Goal: Information Seeking & Learning: Learn about a topic

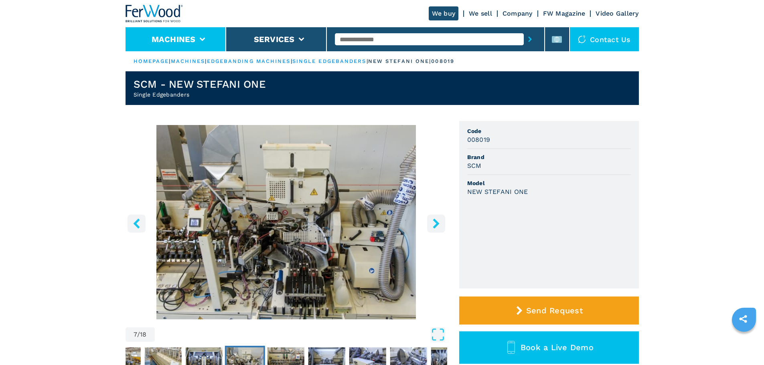
drag, startPoint x: 192, startPoint y: 35, endPoint x: 216, endPoint y: 35, distance: 24.1
click at [192, 35] on button "Machines" at bounding box center [174, 39] width 44 height 10
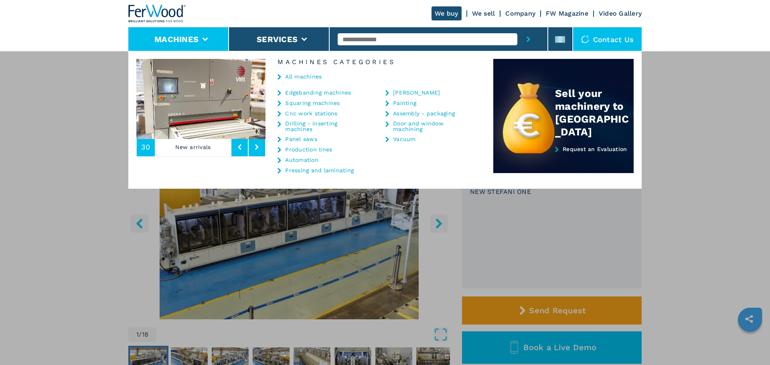
click at [293, 85] on div "All machines" at bounding box center [379, 77] width 228 height 24
click at [294, 80] on div "All machines" at bounding box center [379, 77] width 228 height 24
click at [295, 77] on link "All machines" at bounding box center [303, 77] width 36 height 6
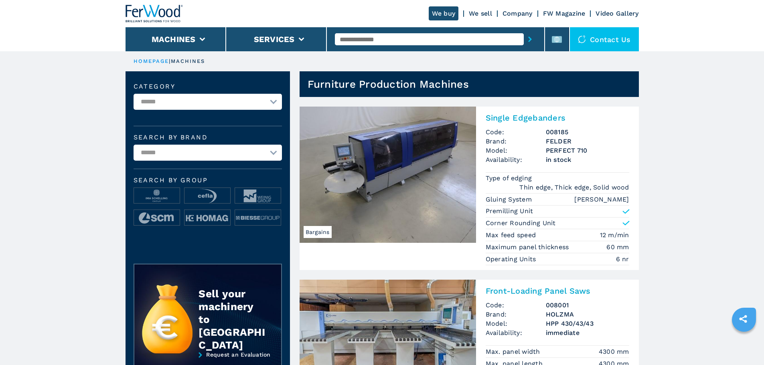
click at [429, 179] on img at bounding box center [387, 175] width 176 height 136
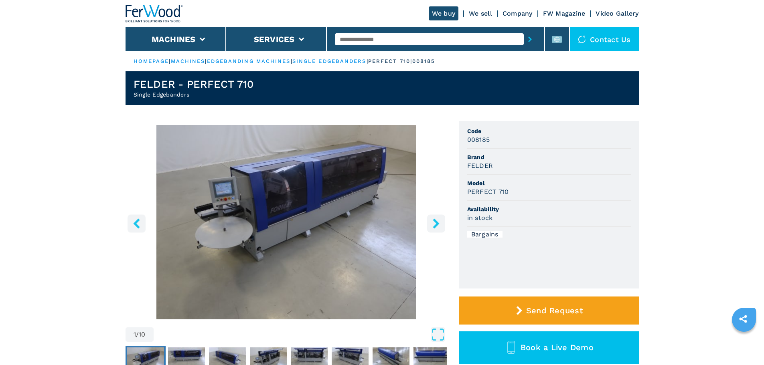
click at [440, 222] on icon "right-button" at bounding box center [436, 223] width 10 height 10
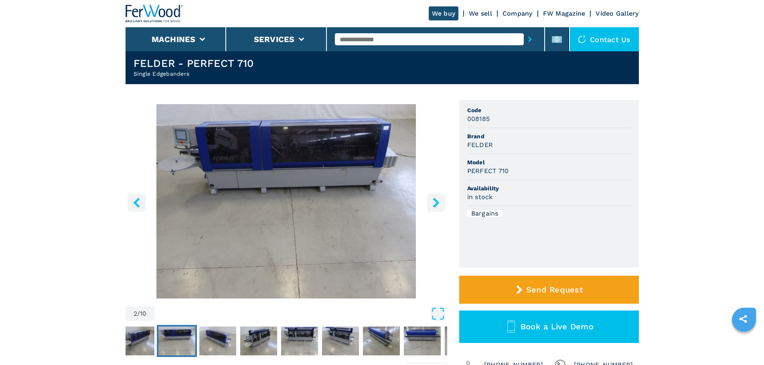
scroll to position [40, 0]
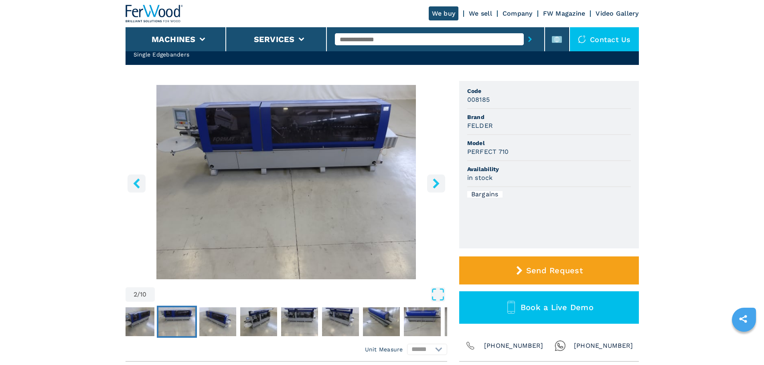
click at [433, 185] on icon "right-button" at bounding box center [436, 183] width 10 height 10
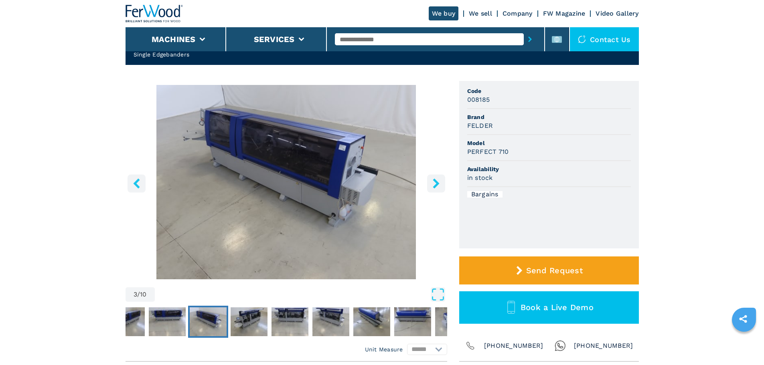
click at [433, 185] on icon "right-button" at bounding box center [436, 183] width 10 height 10
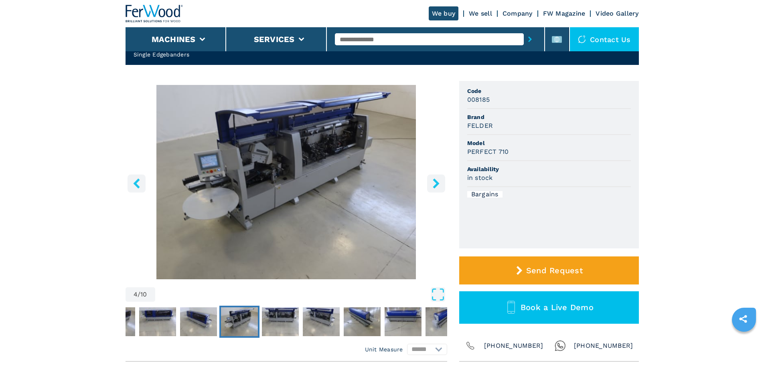
click at [433, 185] on icon "right-button" at bounding box center [436, 183] width 10 height 10
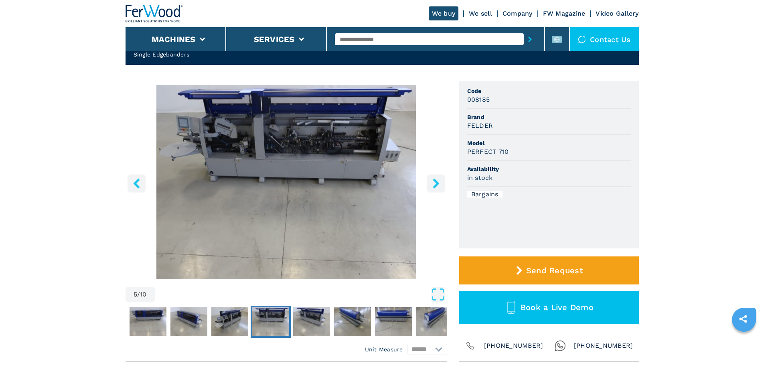
click at [433, 185] on icon "right-button" at bounding box center [436, 183] width 10 height 10
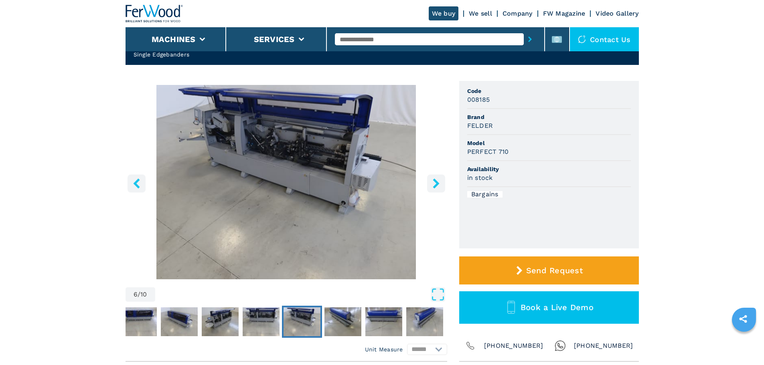
click at [433, 185] on icon "right-button" at bounding box center [436, 183] width 10 height 10
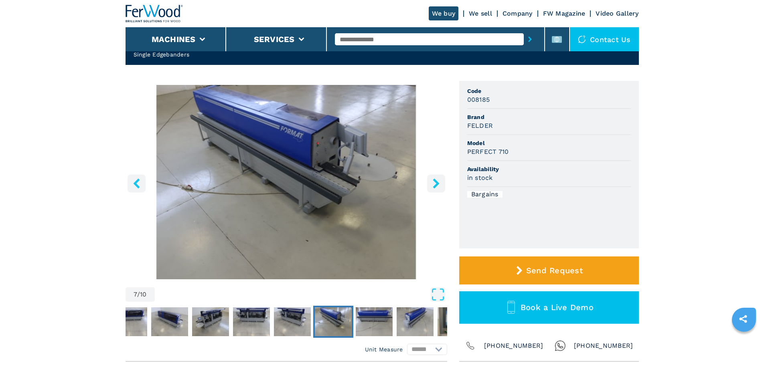
click at [132, 192] on button "left-button" at bounding box center [136, 183] width 18 height 18
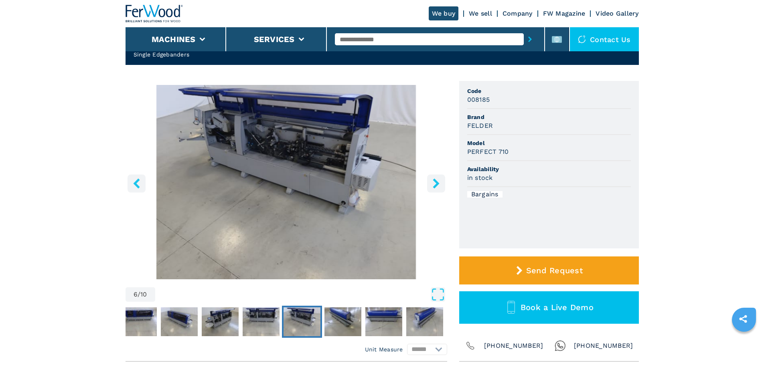
click at [139, 186] on icon "left-button" at bounding box center [136, 183] width 10 height 10
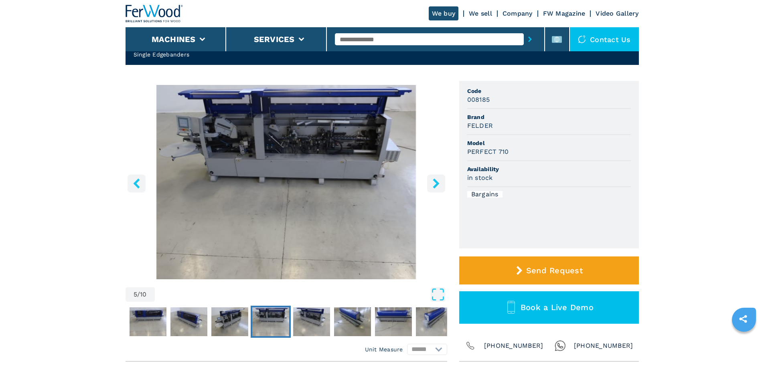
click at [141, 184] on button "left-button" at bounding box center [136, 183] width 18 height 18
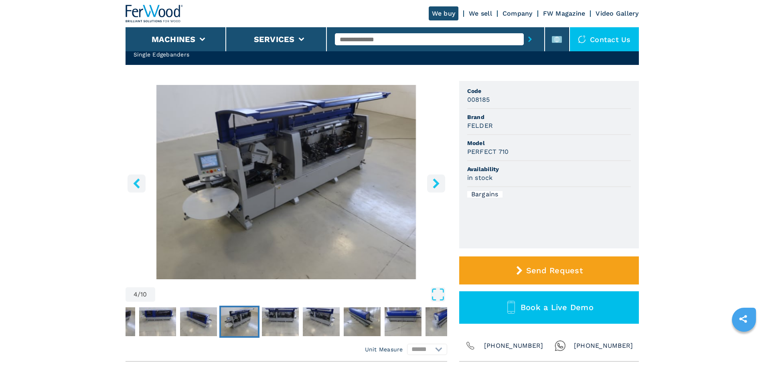
click at [141, 184] on button "left-button" at bounding box center [136, 183] width 18 height 18
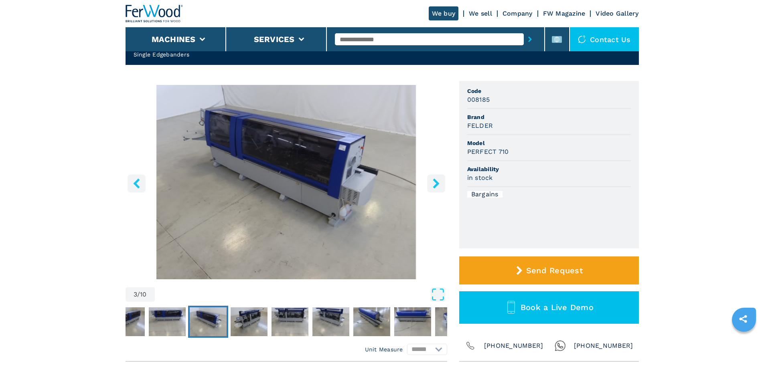
click at [141, 184] on button "left-button" at bounding box center [136, 183] width 18 height 18
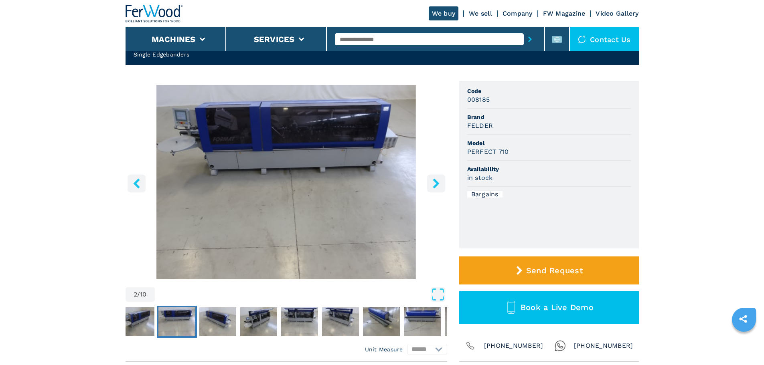
click at [141, 184] on button "left-button" at bounding box center [136, 183] width 18 height 18
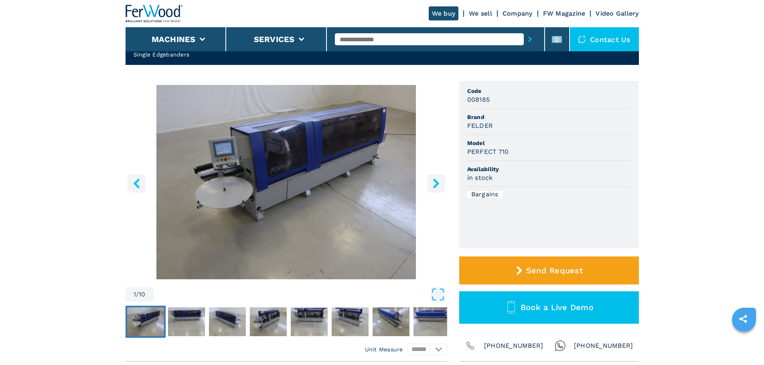
click at [436, 184] on icon "right-button" at bounding box center [436, 183] width 10 height 10
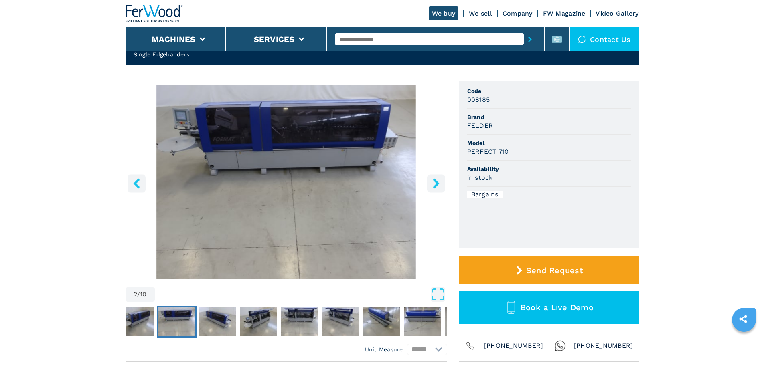
click at [436, 184] on icon "right-button" at bounding box center [436, 183] width 10 height 10
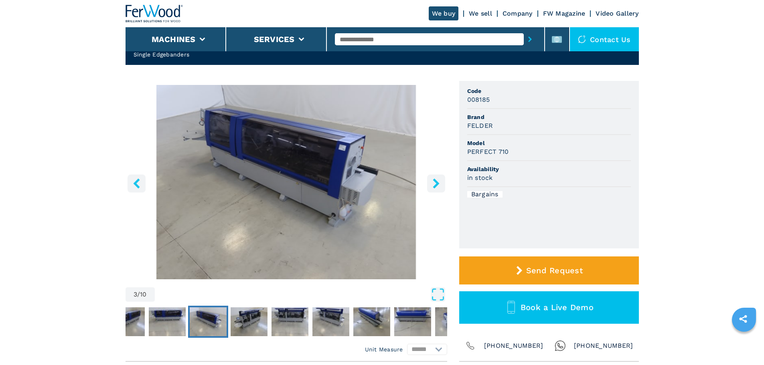
click at [436, 184] on icon "right-button" at bounding box center [436, 183] width 10 height 10
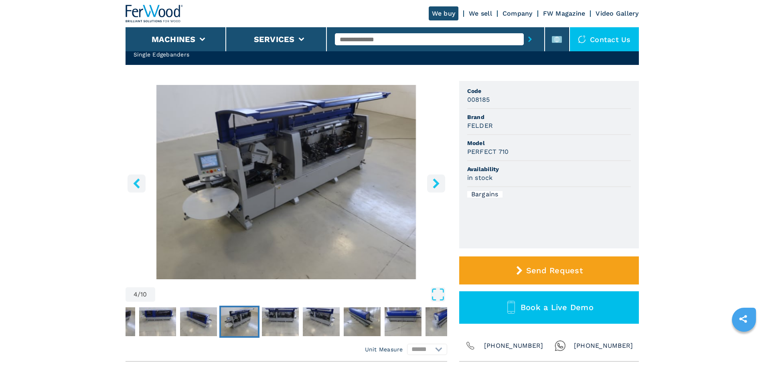
click at [436, 184] on icon "right-button" at bounding box center [436, 183] width 10 height 10
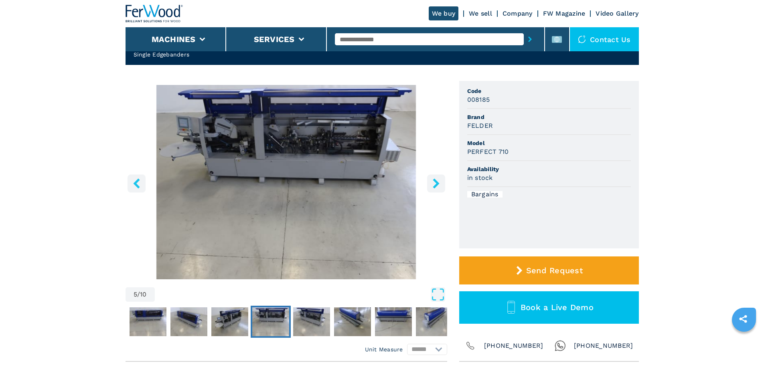
click at [436, 184] on icon "right-button" at bounding box center [436, 183] width 10 height 10
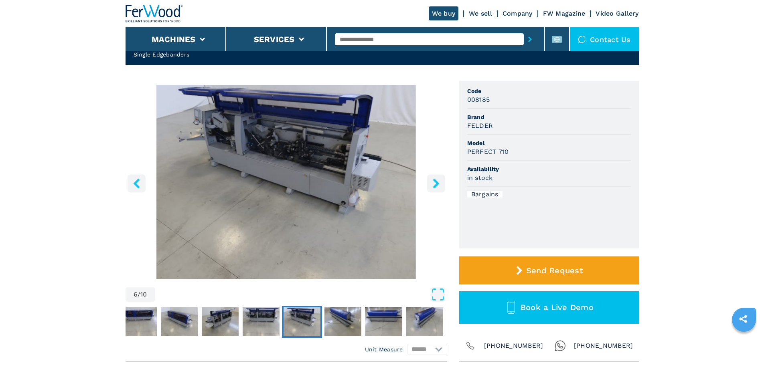
click at [436, 184] on icon "right-button" at bounding box center [436, 183] width 10 height 10
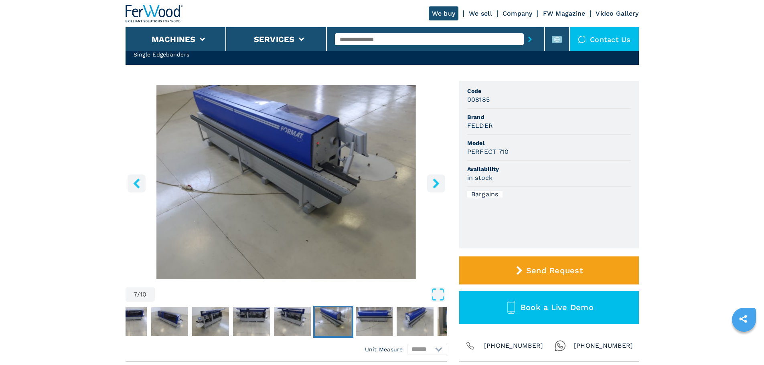
click at [436, 184] on icon "right-button" at bounding box center [436, 183] width 10 height 10
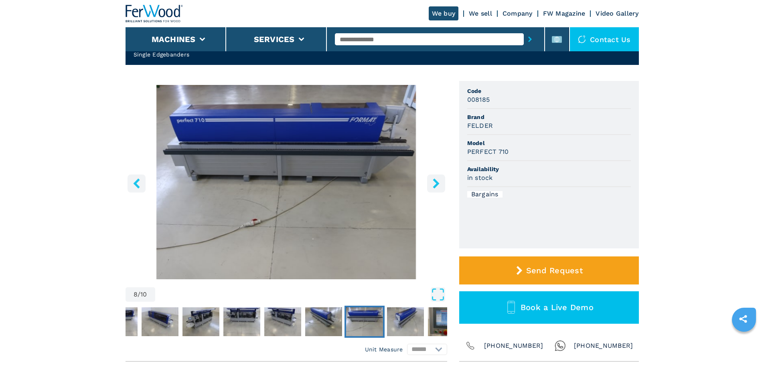
click at [436, 184] on icon "right-button" at bounding box center [436, 183] width 10 height 10
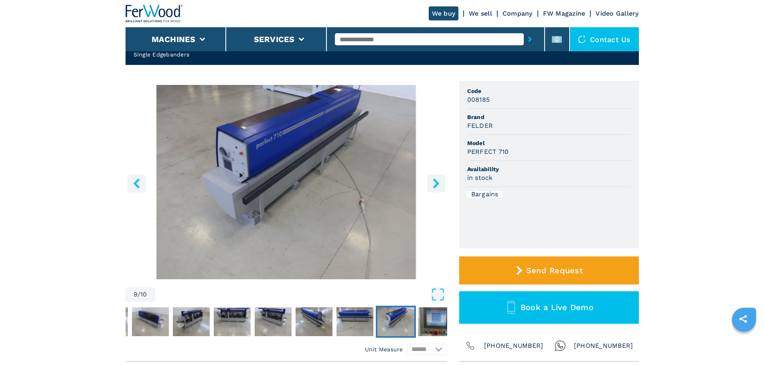
click at [436, 184] on icon "right-button" at bounding box center [436, 183] width 10 height 10
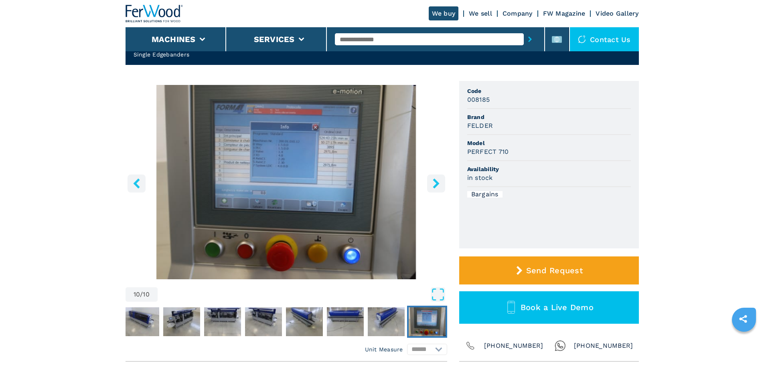
click at [436, 184] on icon "right-button" at bounding box center [436, 183] width 10 height 10
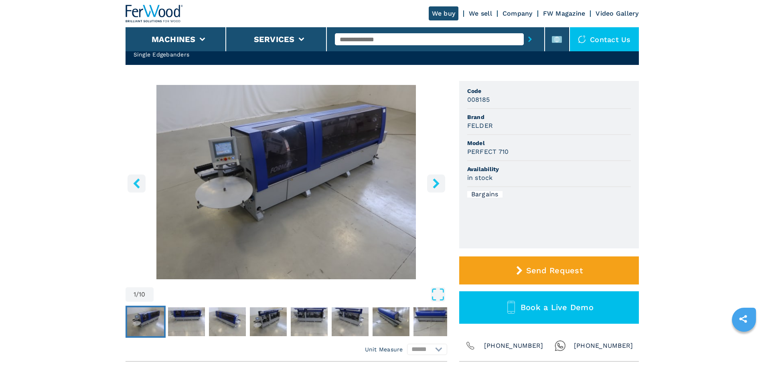
click at [129, 191] on button "left-button" at bounding box center [136, 183] width 18 height 18
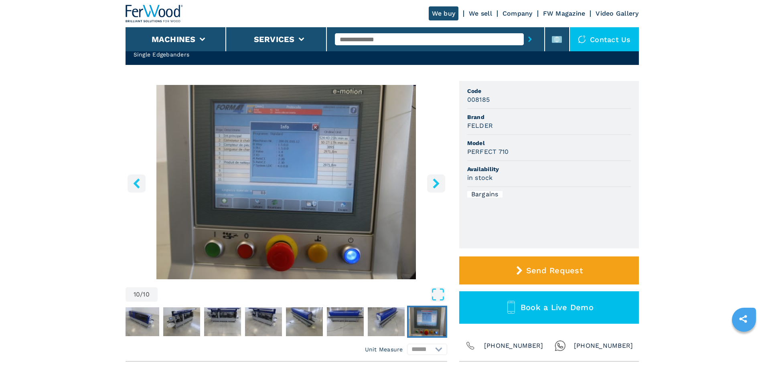
click at [129, 191] on button "left-button" at bounding box center [136, 183] width 18 height 18
click at [143, 182] on button "left-button" at bounding box center [136, 183] width 18 height 18
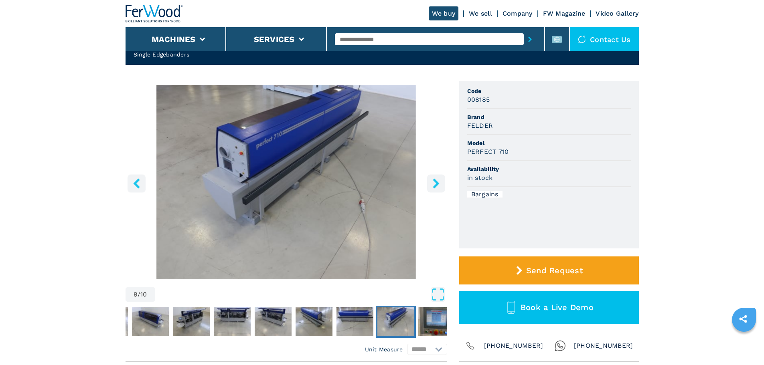
click at [143, 182] on button "left-button" at bounding box center [136, 183] width 18 height 18
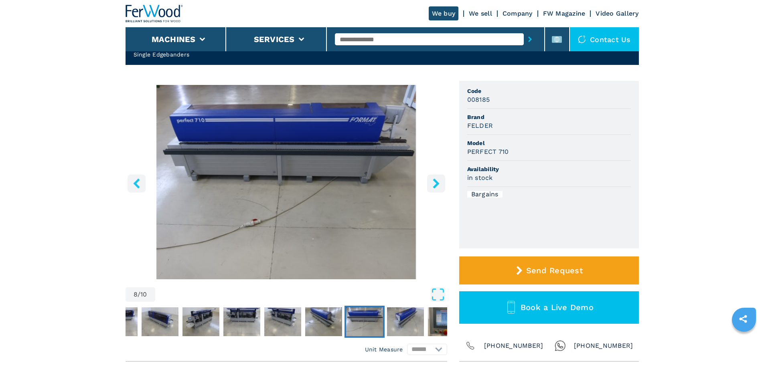
click at [143, 182] on button "left-button" at bounding box center [136, 183] width 18 height 18
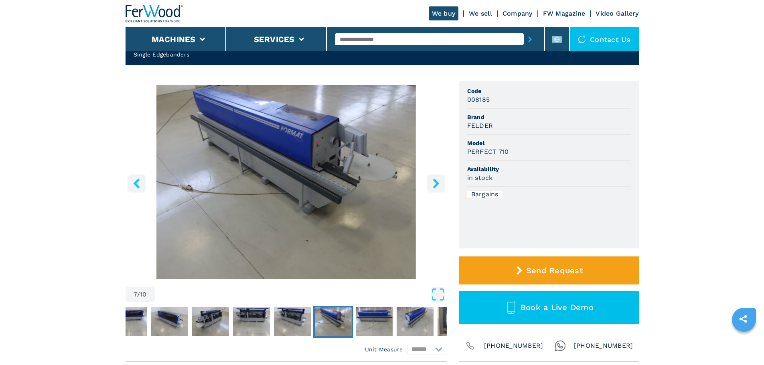
click at [132, 190] on button "left-button" at bounding box center [136, 183] width 18 height 18
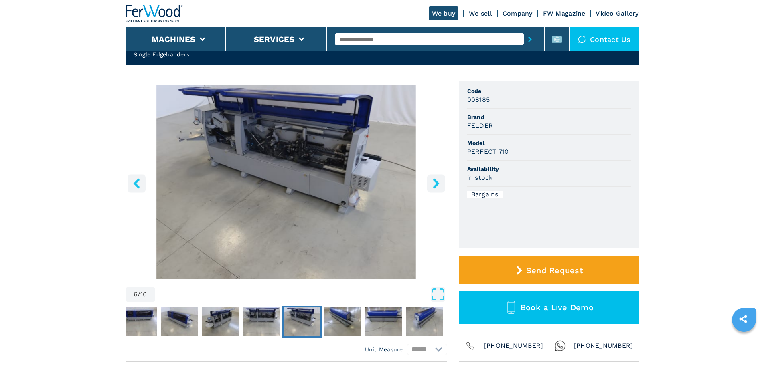
click at [138, 183] on icon "left-button" at bounding box center [136, 183] width 10 height 10
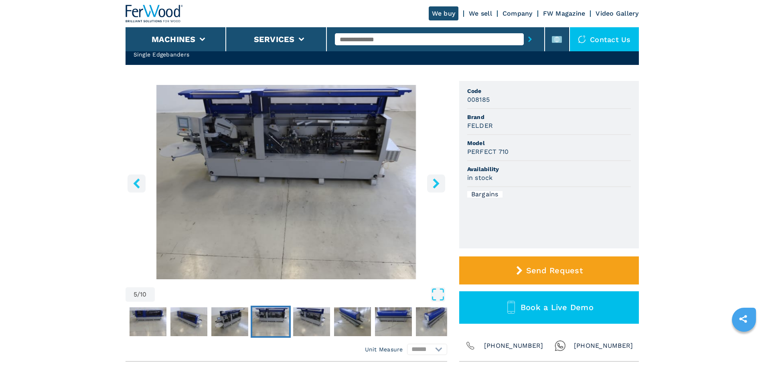
click at [138, 183] on icon "left-button" at bounding box center [136, 183] width 10 height 10
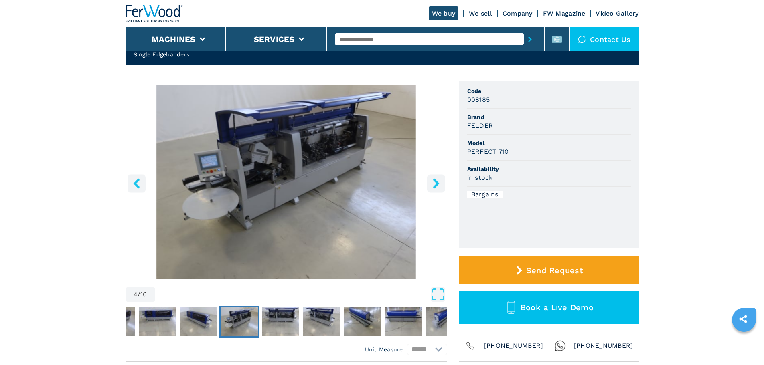
click at [141, 187] on icon "left-button" at bounding box center [136, 183] width 10 height 10
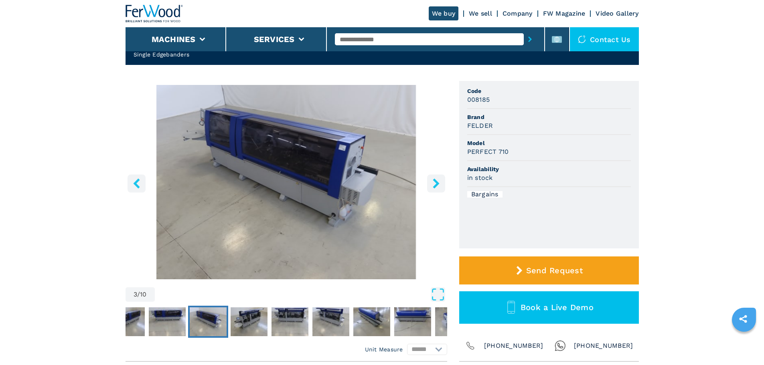
click at [141, 187] on icon "left-button" at bounding box center [136, 183] width 10 height 10
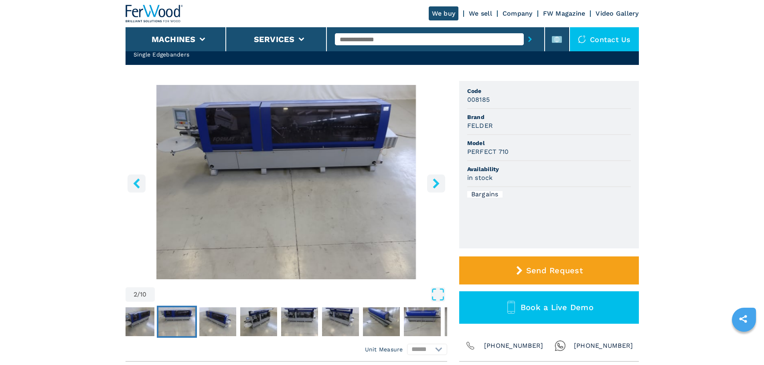
click at [141, 187] on icon "left-button" at bounding box center [136, 183] width 10 height 10
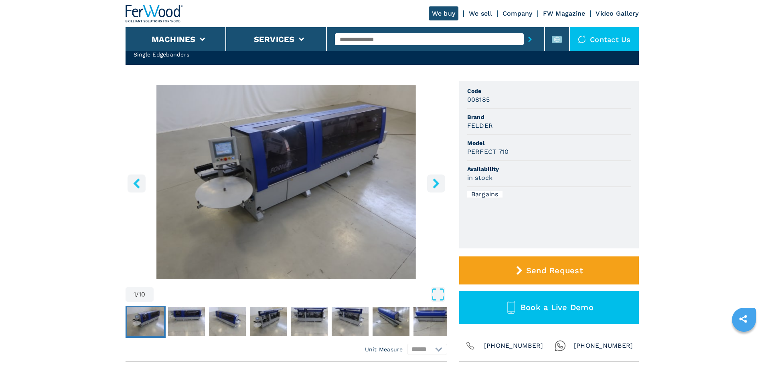
click at [141, 187] on icon "left-button" at bounding box center [136, 183] width 10 height 10
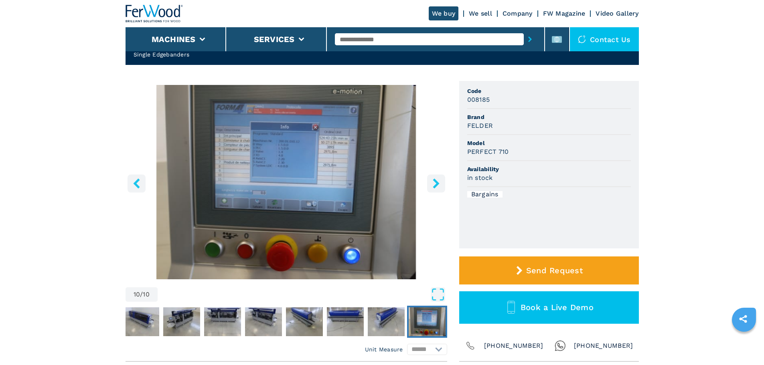
click at [130, 181] on button "left-button" at bounding box center [136, 183] width 18 height 18
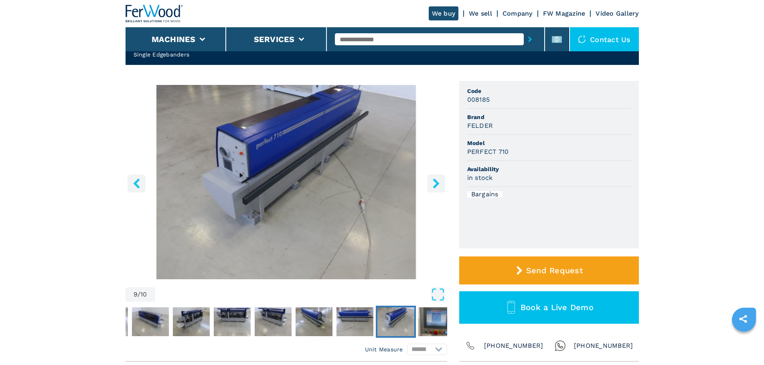
click at [443, 177] on button "right-button" at bounding box center [436, 183] width 18 height 18
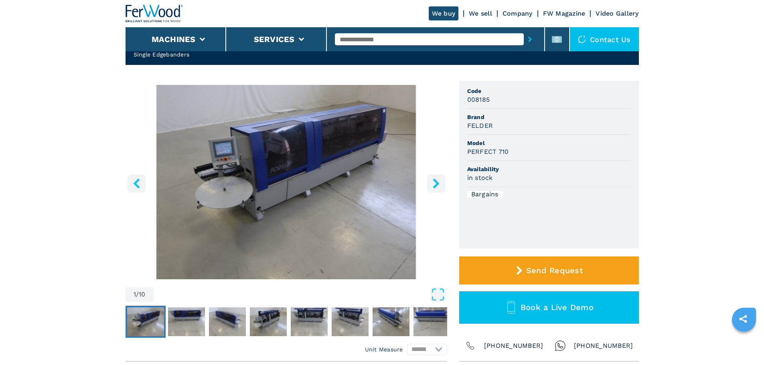
drag, startPoint x: 227, startPoint y: 147, endPoint x: 202, endPoint y: 142, distance: 25.7
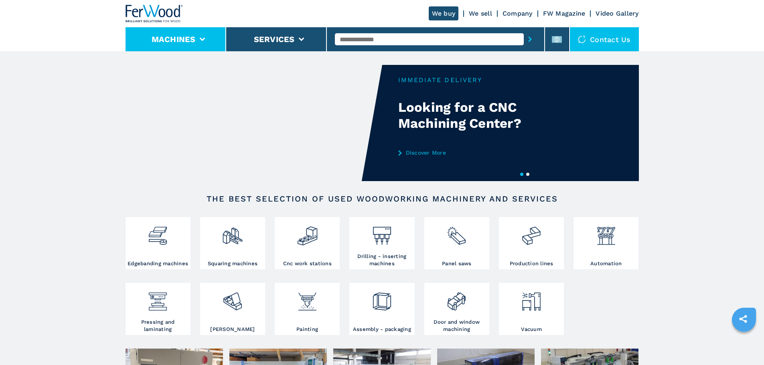
click at [198, 35] on li "Machines" at bounding box center [175, 39] width 101 height 24
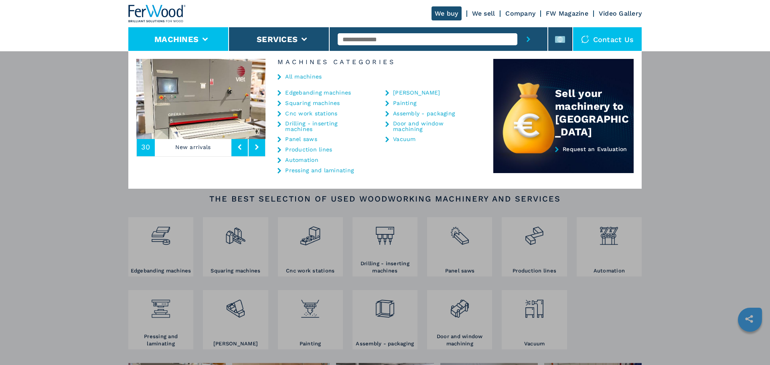
click at [305, 79] on link "All machines" at bounding box center [303, 77] width 36 height 6
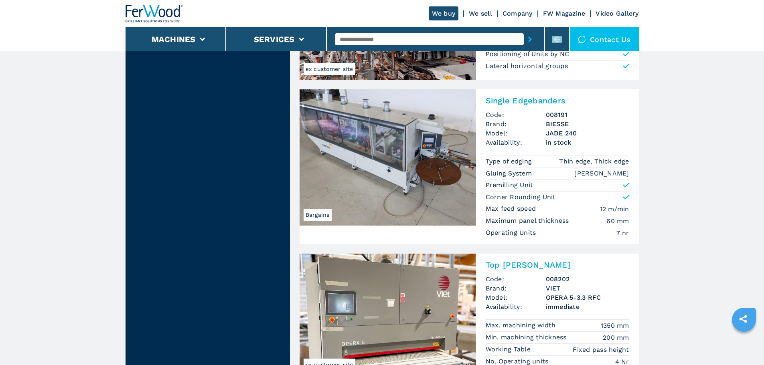
scroll to position [802, 0]
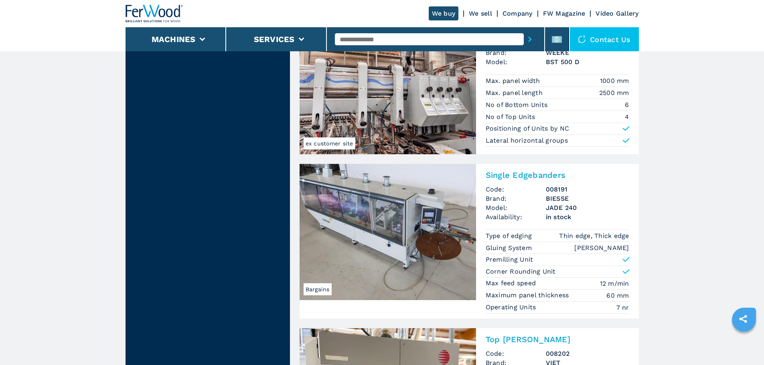
click at [509, 177] on h2 "Single Edgebanders" at bounding box center [557, 175] width 144 height 10
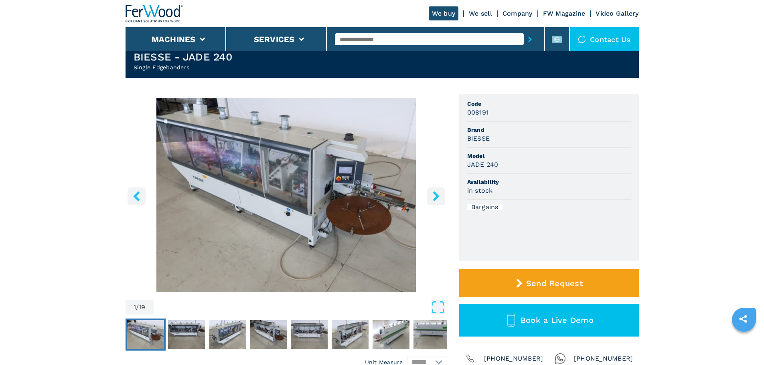
scroll to position [40, 0]
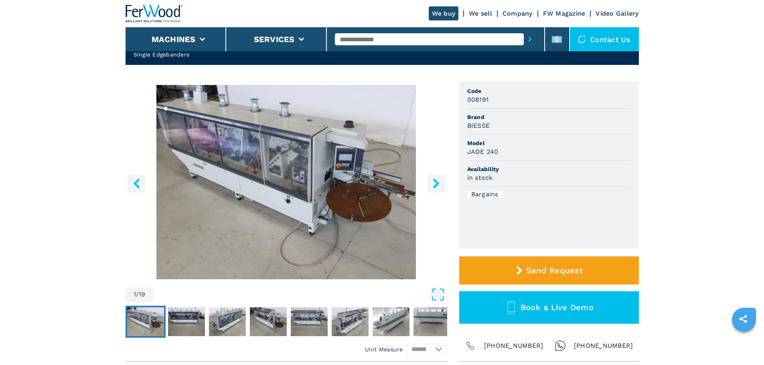
click at [440, 186] on icon "right-button" at bounding box center [436, 183] width 10 height 10
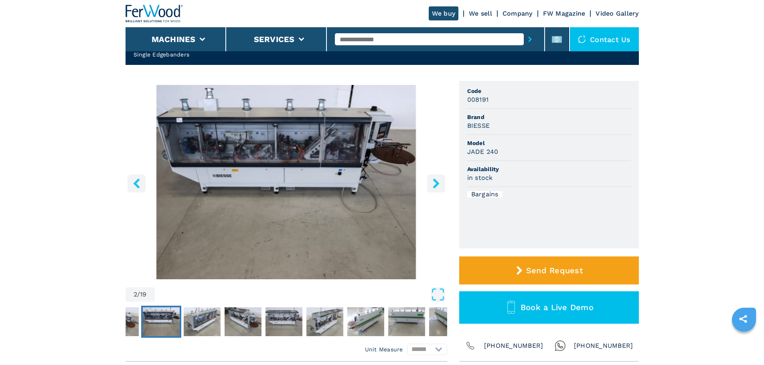
click at [135, 186] on icon "left-button" at bounding box center [136, 183] width 10 height 10
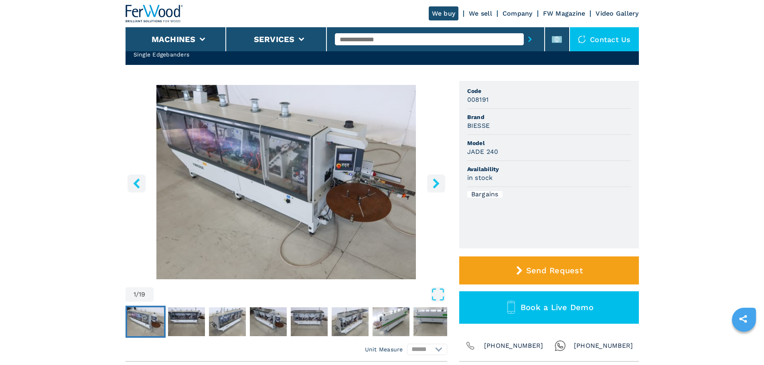
click at [431, 188] on icon "right-button" at bounding box center [436, 183] width 10 height 10
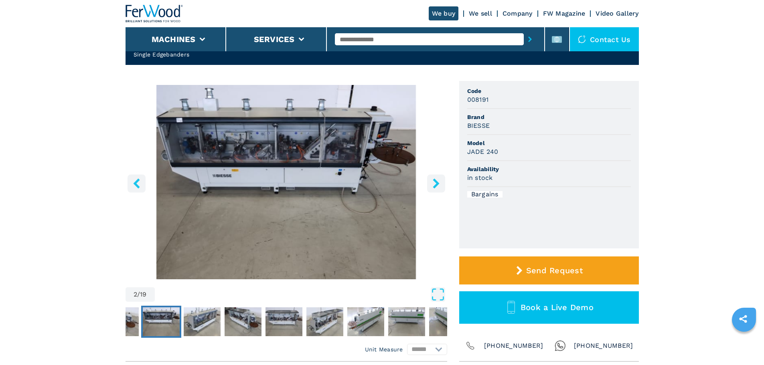
click at [431, 188] on icon "right-button" at bounding box center [436, 183] width 10 height 10
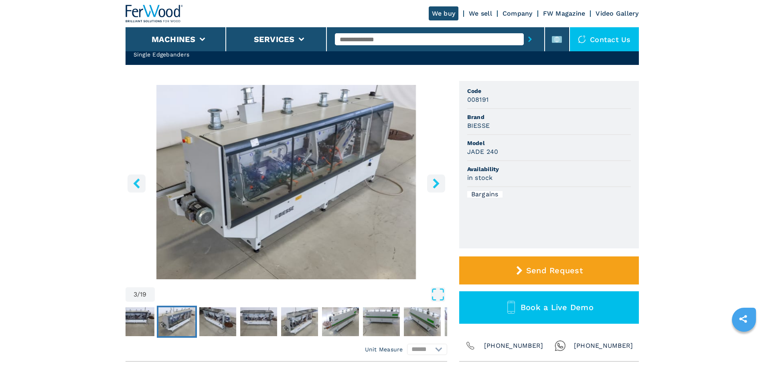
click at [431, 188] on icon "right-button" at bounding box center [436, 183] width 10 height 10
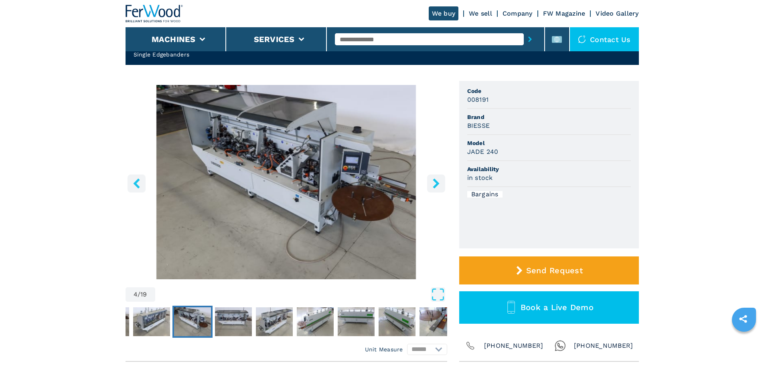
click at [431, 188] on icon "right-button" at bounding box center [436, 183] width 10 height 10
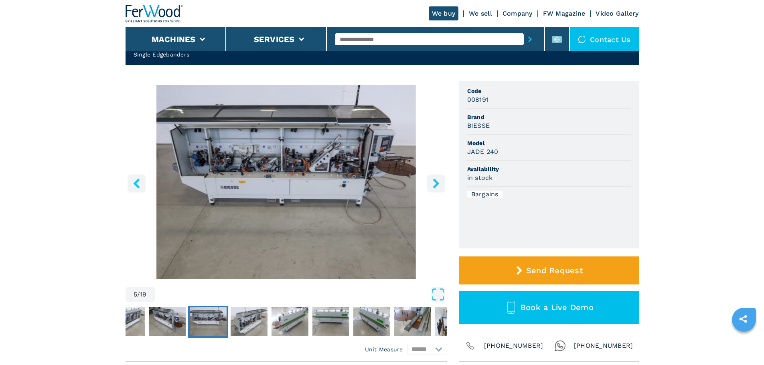
click at [431, 188] on icon "right-button" at bounding box center [436, 183] width 10 height 10
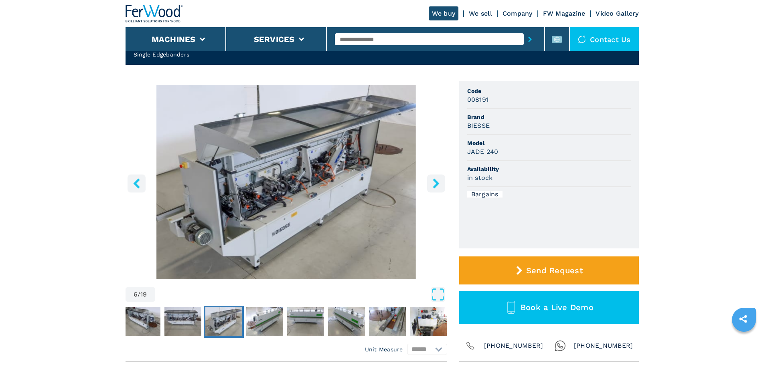
click at [431, 188] on icon "right-button" at bounding box center [436, 183] width 10 height 10
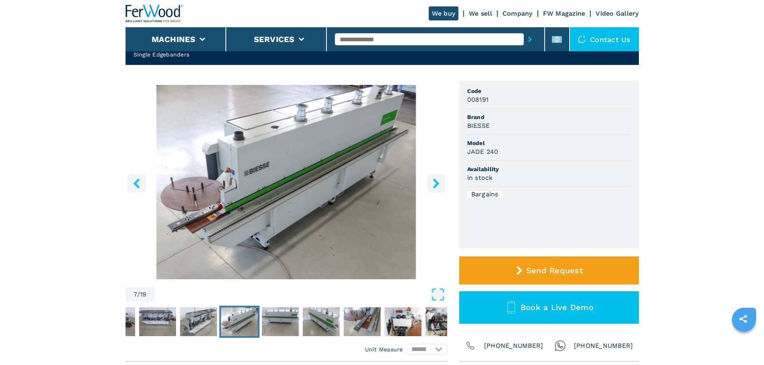
click at [431, 188] on icon "right-button" at bounding box center [436, 183] width 10 height 10
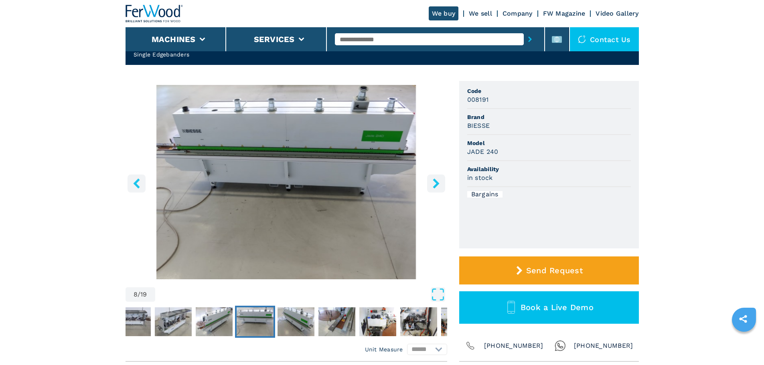
click at [431, 188] on icon "right-button" at bounding box center [436, 183] width 10 height 10
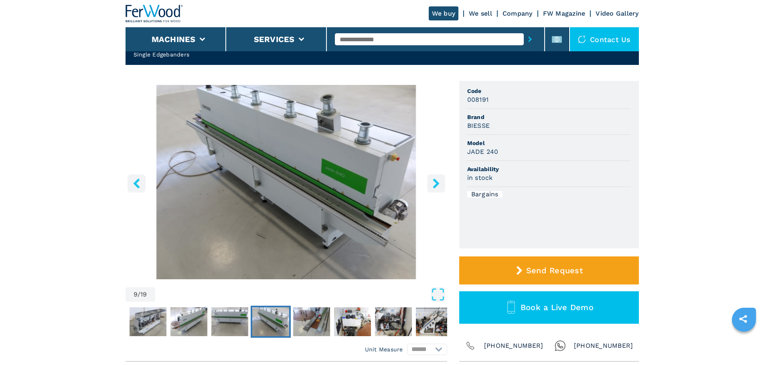
click at [431, 188] on icon "right-button" at bounding box center [436, 183] width 10 height 10
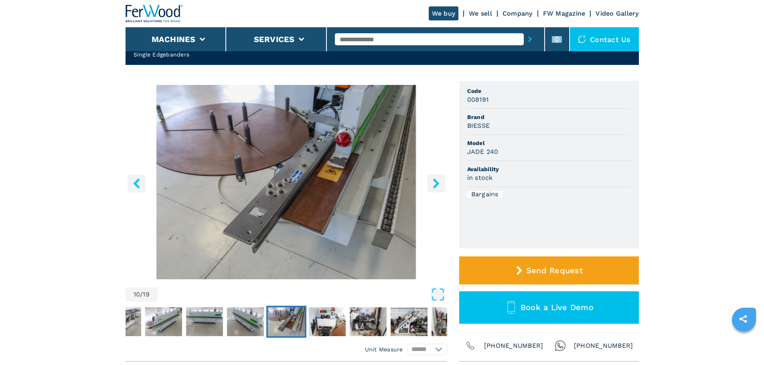
click at [135, 182] on icon "left-button" at bounding box center [136, 183] width 6 height 10
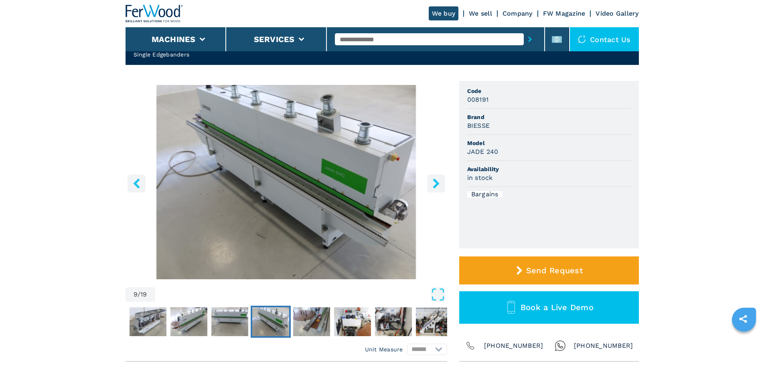
click at [439, 180] on icon "right-button" at bounding box center [436, 183] width 10 height 10
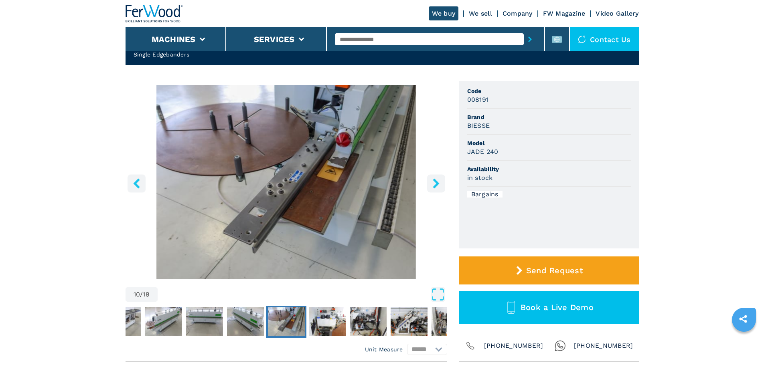
click at [439, 180] on icon "right-button" at bounding box center [436, 183] width 10 height 10
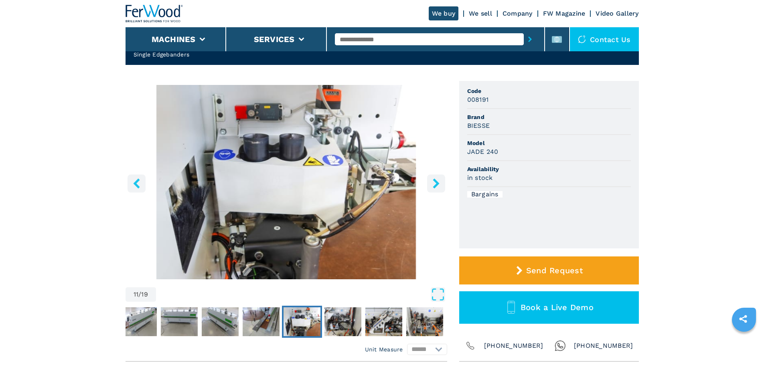
click at [439, 180] on icon "right-button" at bounding box center [436, 183] width 10 height 10
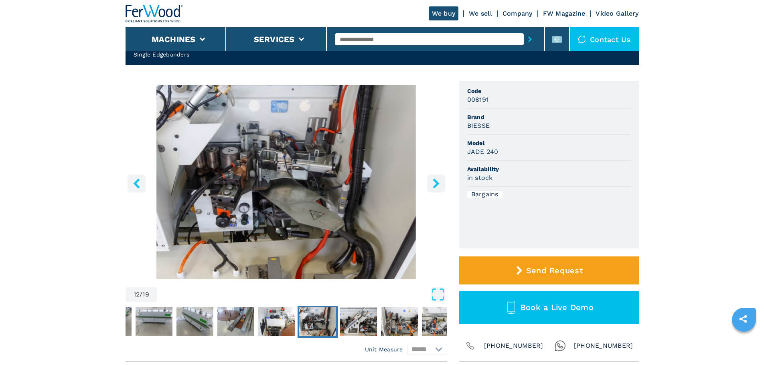
click at [439, 180] on icon "right-button" at bounding box center [436, 183] width 10 height 10
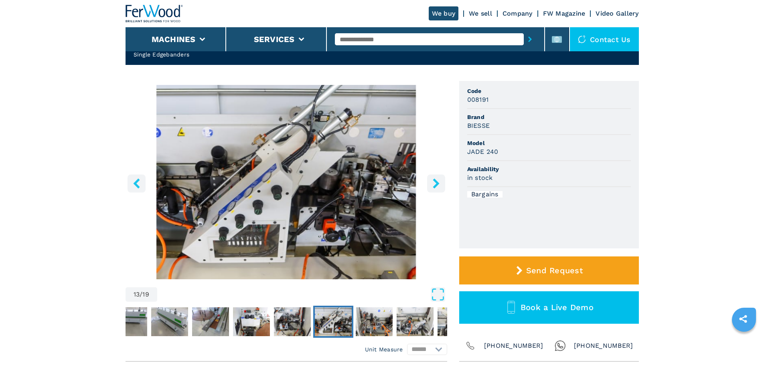
click at [439, 180] on icon "right-button" at bounding box center [436, 183] width 10 height 10
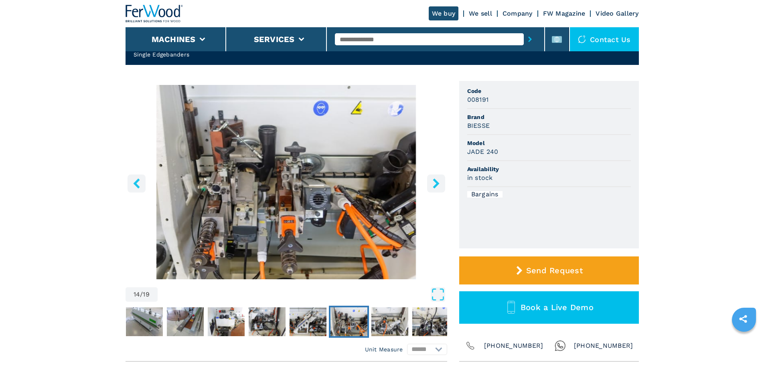
click at [439, 180] on icon "right-button" at bounding box center [436, 183] width 10 height 10
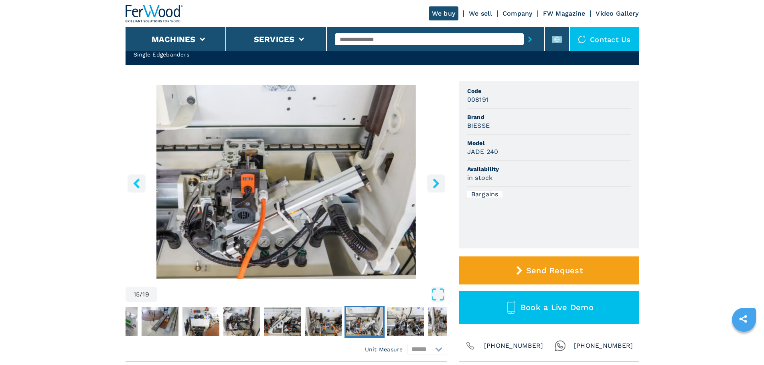
click at [439, 180] on icon "right-button" at bounding box center [436, 183] width 10 height 10
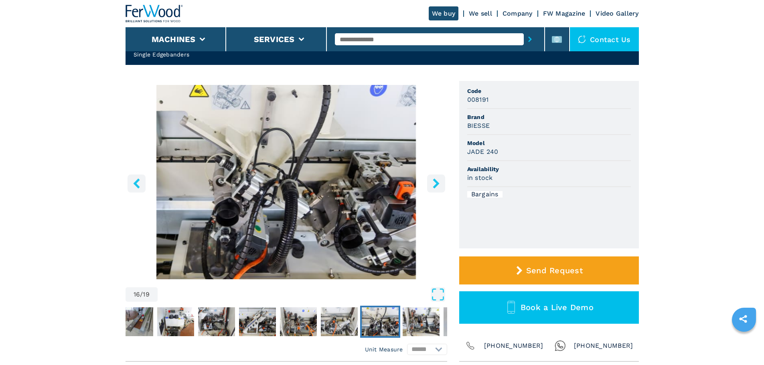
click at [439, 180] on icon "right-button" at bounding box center [436, 183] width 10 height 10
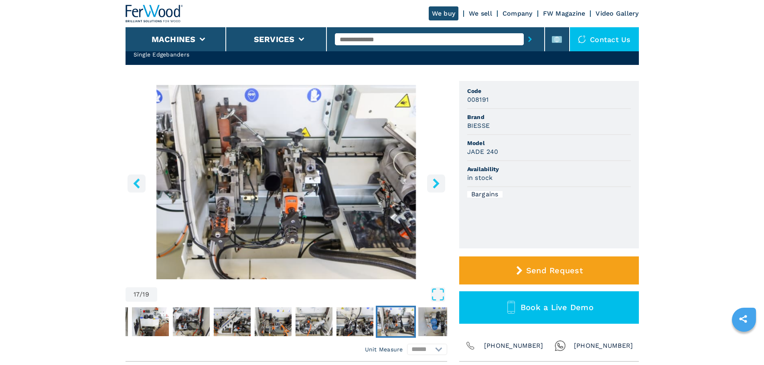
click at [439, 180] on icon "right-button" at bounding box center [436, 183] width 10 height 10
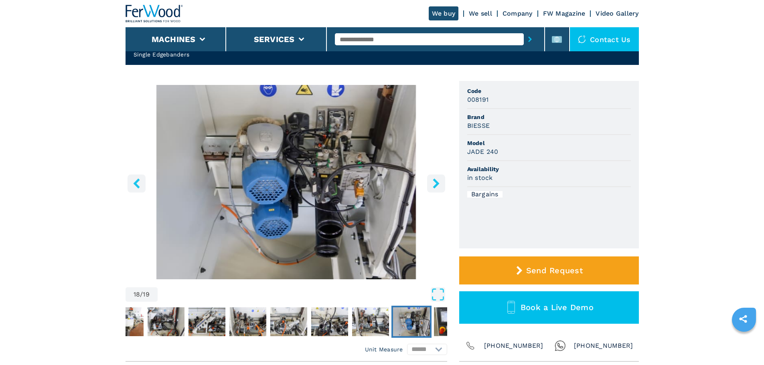
click at [439, 180] on icon "right-button" at bounding box center [436, 183] width 10 height 10
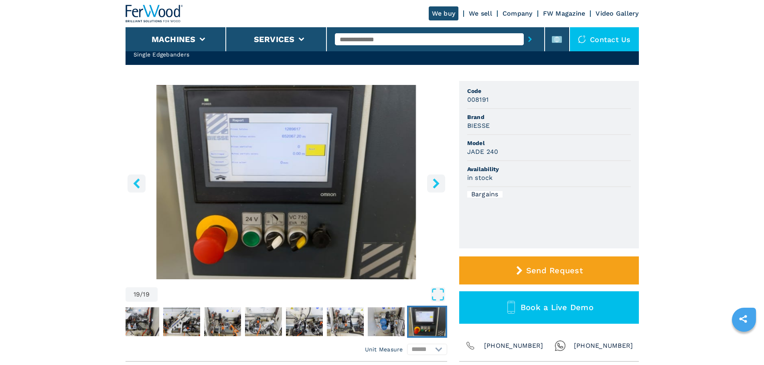
click at [427, 189] on button "right-button" at bounding box center [436, 183] width 18 height 18
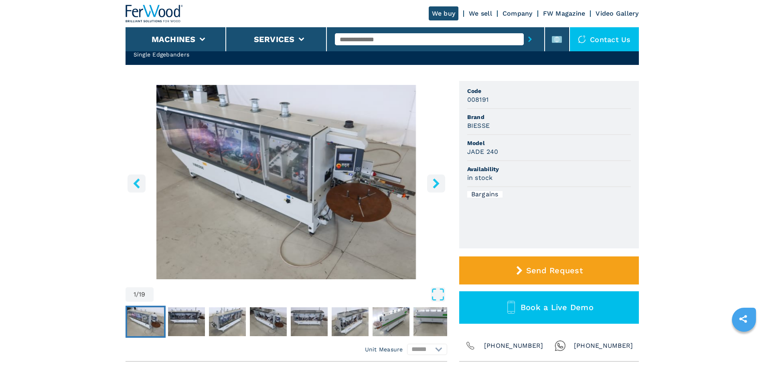
drag, startPoint x: 414, startPoint y: 189, endPoint x: 412, endPoint y: 182, distance: 7.9
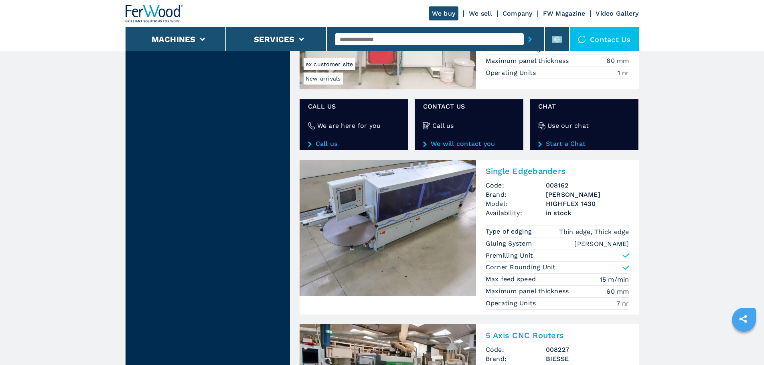
scroll to position [1363, 0]
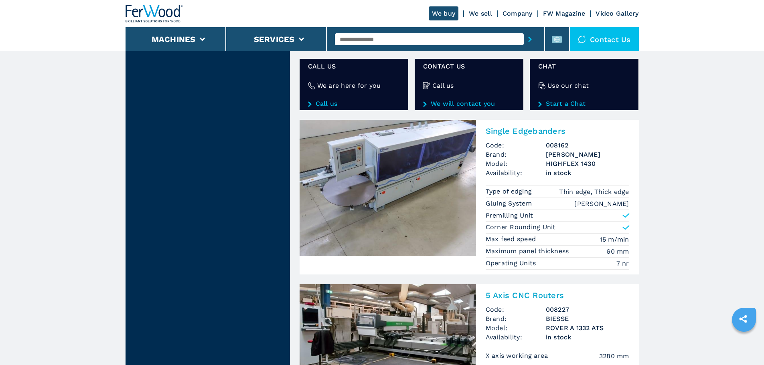
click at [418, 166] on img at bounding box center [387, 188] width 176 height 136
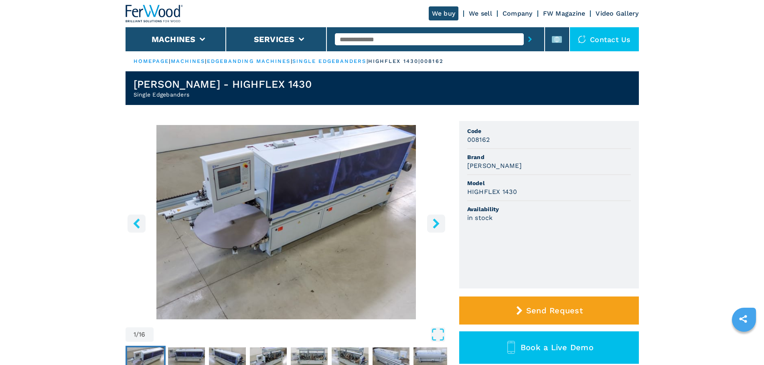
click at [439, 223] on icon "right-button" at bounding box center [436, 223] width 10 height 10
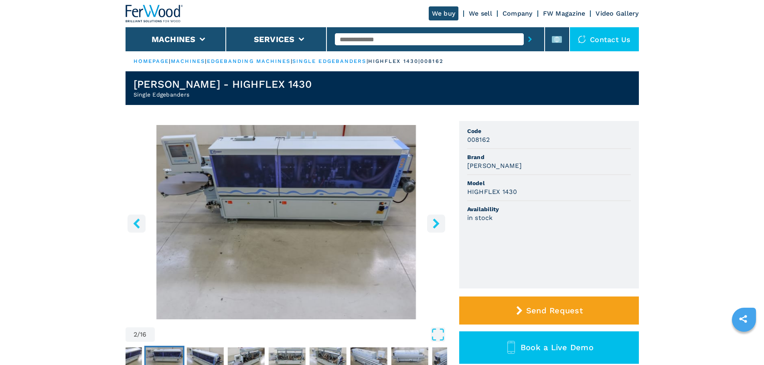
click at [439, 223] on icon "right-button" at bounding box center [436, 223] width 10 height 10
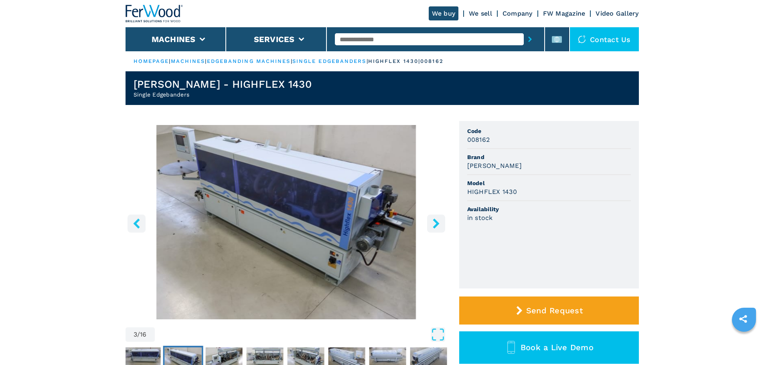
click at [439, 223] on icon "right-button" at bounding box center [436, 223] width 10 height 10
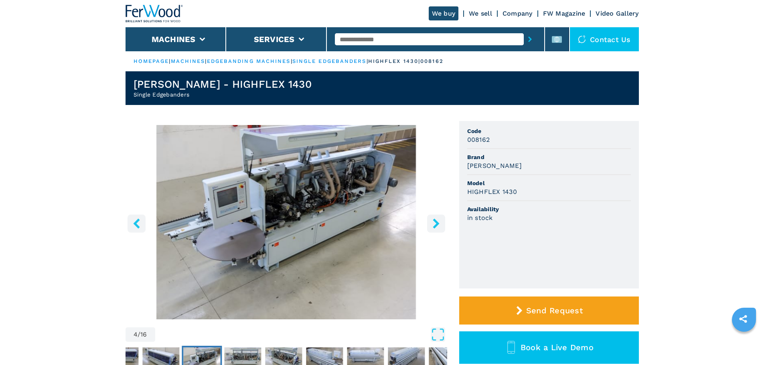
click at [439, 223] on icon "right-button" at bounding box center [436, 223] width 10 height 10
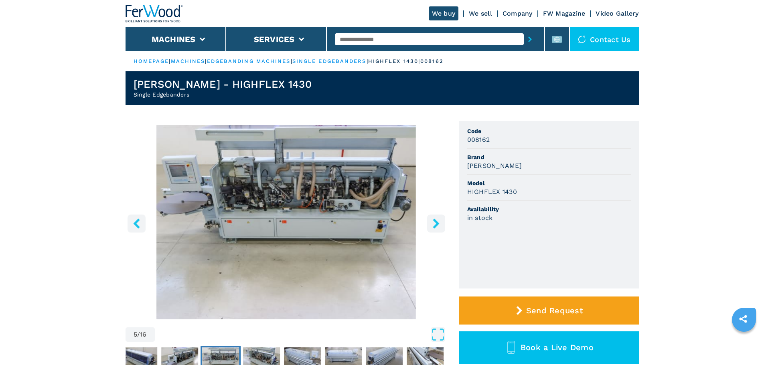
click at [439, 223] on icon "right-button" at bounding box center [436, 223] width 10 height 10
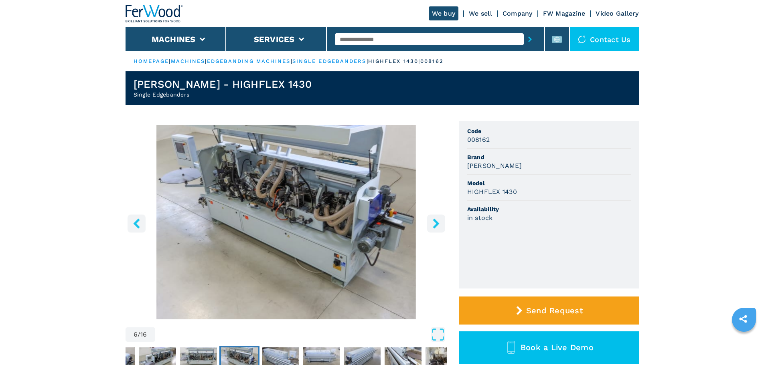
click at [439, 223] on icon "right-button" at bounding box center [436, 223] width 10 height 10
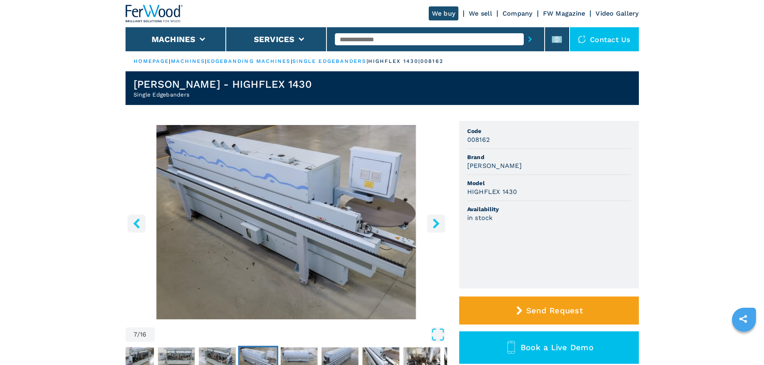
click at [439, 223] on icon "right-button" at bounding box center [436, 223] width 10 height 10
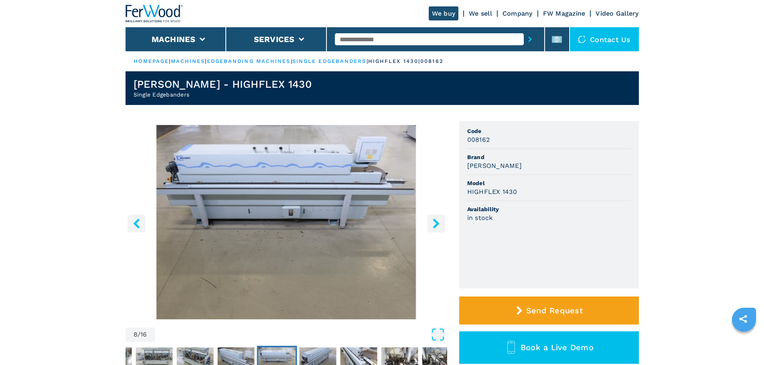
click at [439, 223] on icon "right-button" at bounding box center [436, 223] width 10 height 10
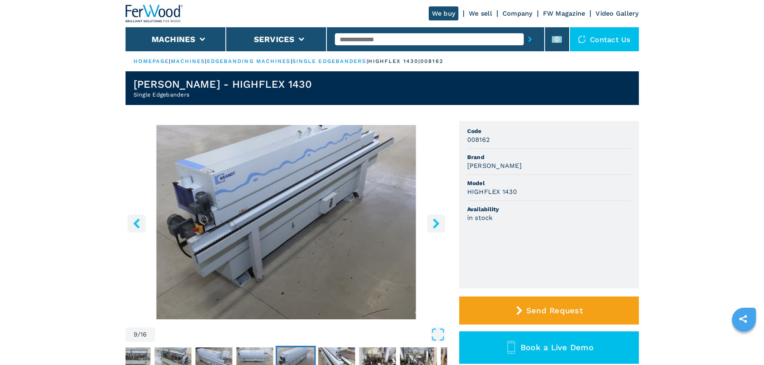
click at [139, 221] on icon "left-button" at bounding box center [136, 223] width 10 height 10
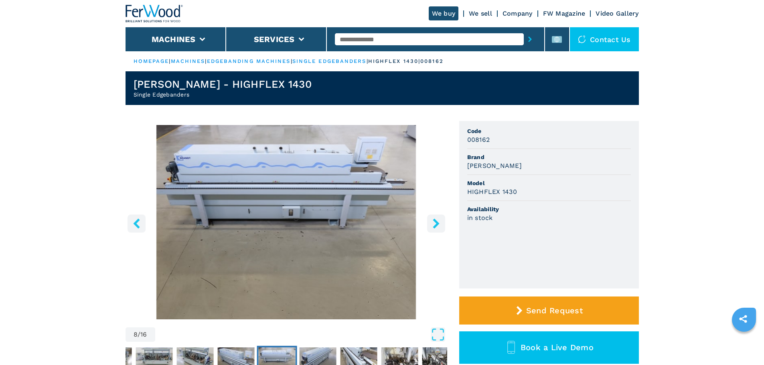
click at [425, 224] on img "Go to Slide 8" at bounding box center [285, 222] width 321 height 194
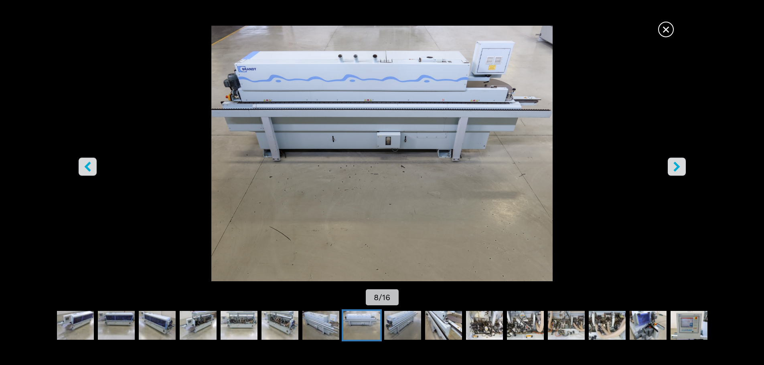
click at [663, 35] on span "×" at bounding box center [666, 28] width 14 height 14
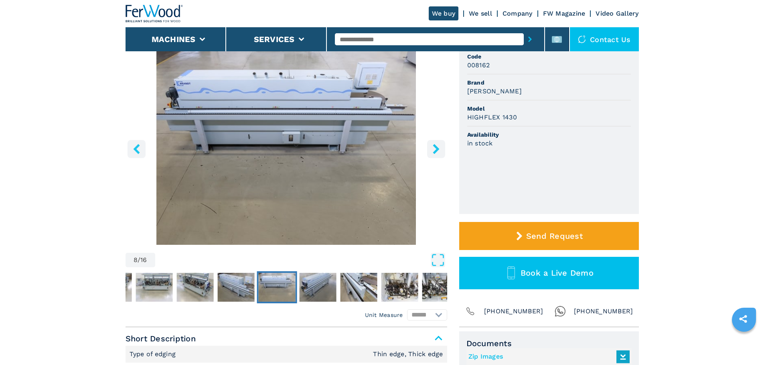
scroll to position [80, 0]
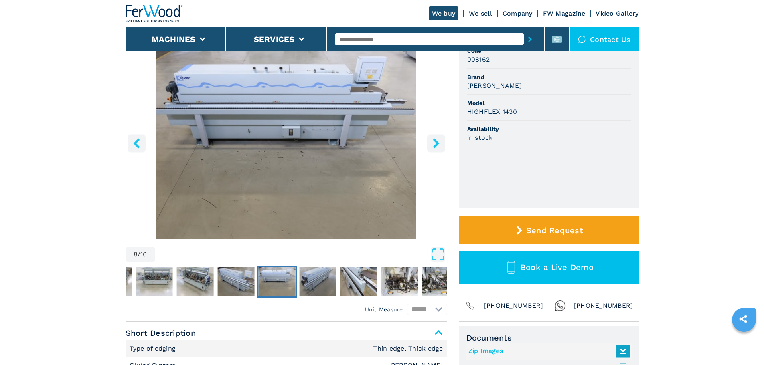
click at [439, 246] on div "8 / 16" at bounding box center [285, 154] width 321 height 219
click at [439, 261] on icon "Open Fullscreen" at bounding box center [438, 254] width 14 height 14
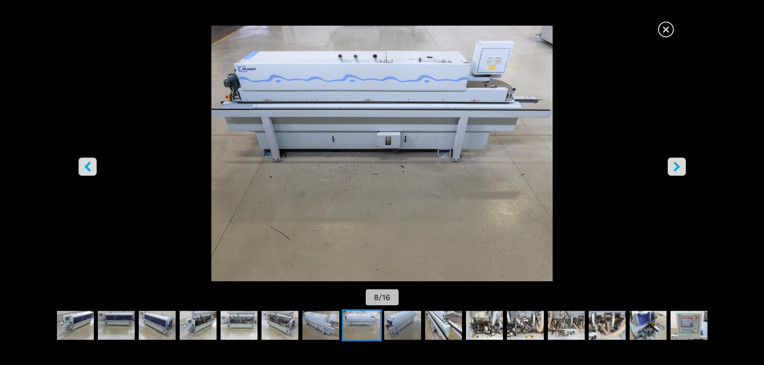
click at [672, 164] on icon "right-button" at bounding box center [676, 167] width 10 height 10
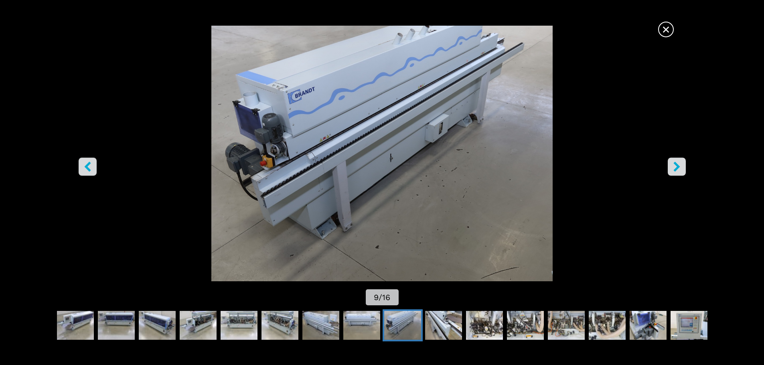
click at [672, 164] on icon "right-button" at bounding box center [676, 167] width 10 height 10
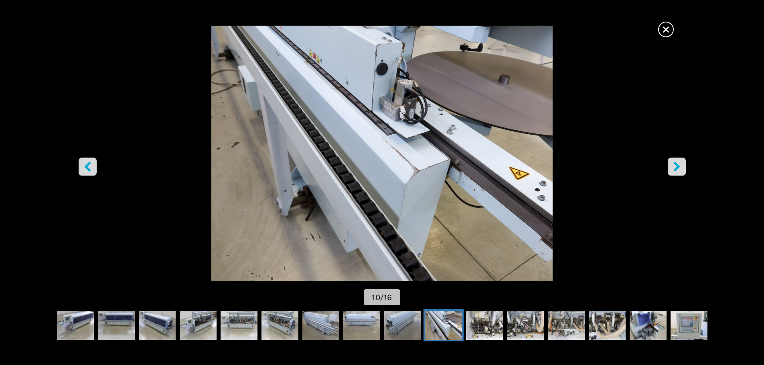
click at [667, 26] on span "×" at bounding box center [666, 28] width 14 height 14
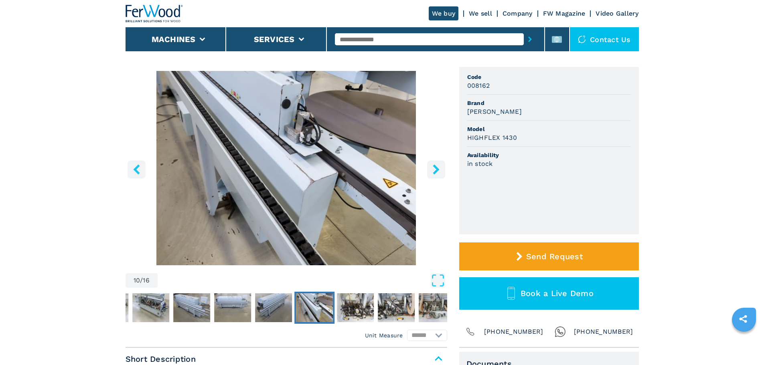
scroll to position [40, 0]
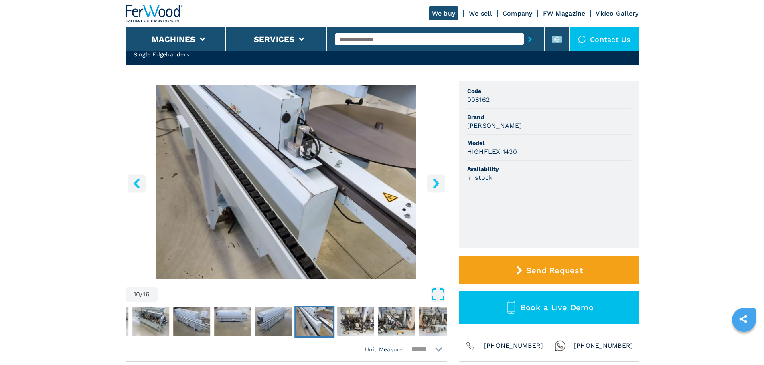
click at [441, 299] on icon "Open Fullscreen" at bounding box center [438, 294] width 14 height 14
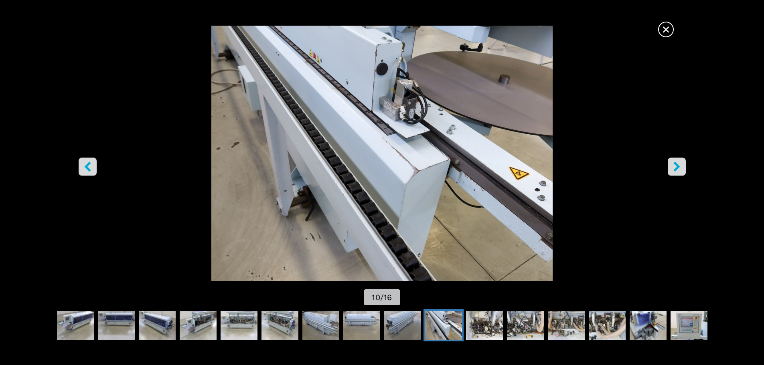
click at [678, 156] on img "Go to Slide 10" at bounding box center [381, 154] width 687 height 256
click at [675, 164] on icon "right-button" at bounding box center [676, 167] width 6 height 10
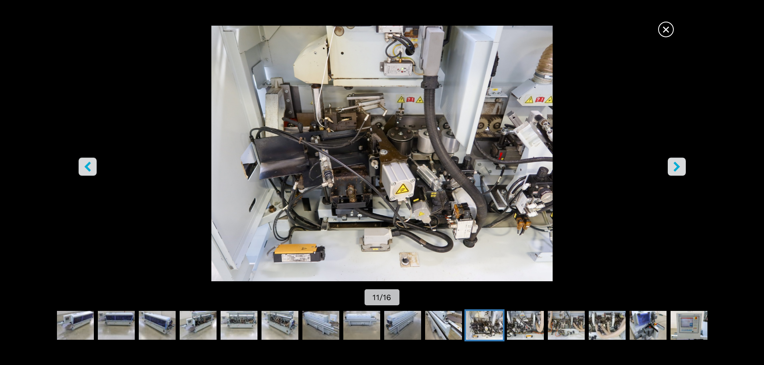
click at [675, 164] on icon "right-button" at bounding box center [676, 167] width 6 height 10
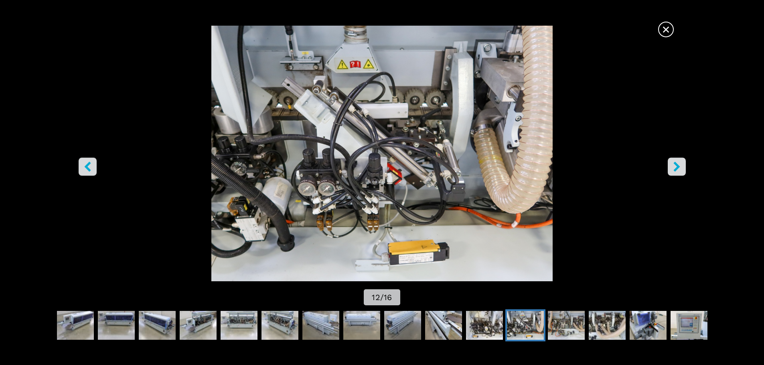
click at [672, 28] on span "×" at bounding box center [666, 28] width 14 height 14
